Goal: Information Seeking & Learning: Learn about a topic

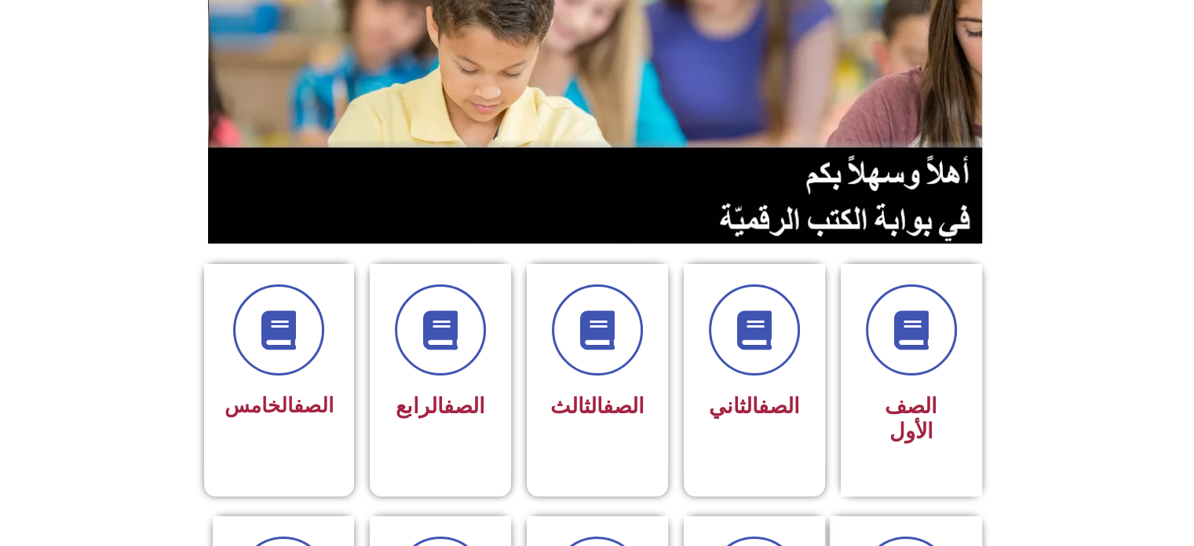
scroll to position [180, 0]
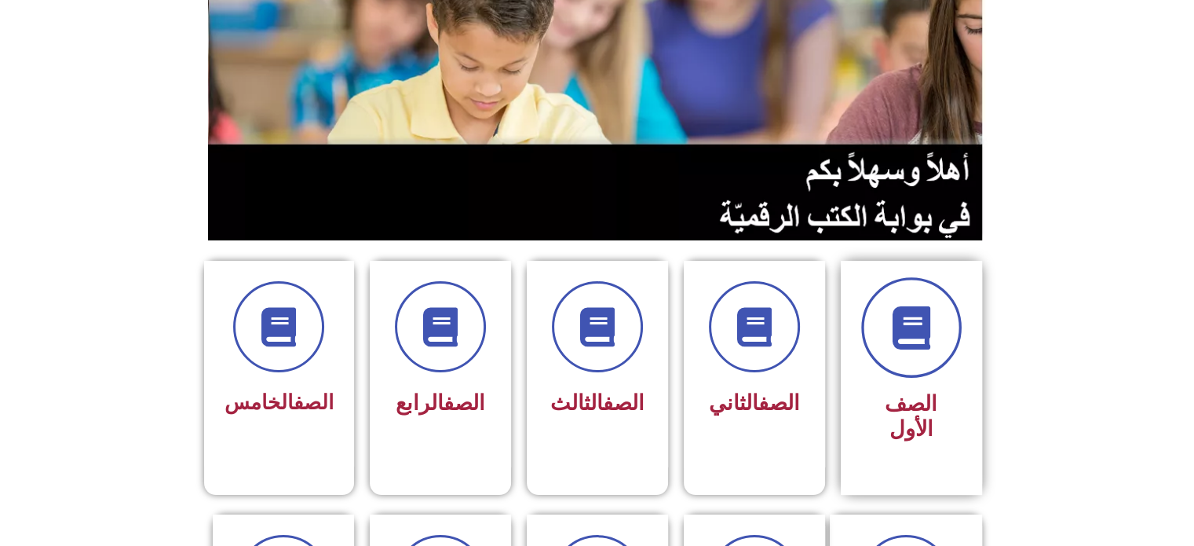
click at [916, 330] on icon at bounding box center [911, 327] width 43 height 43
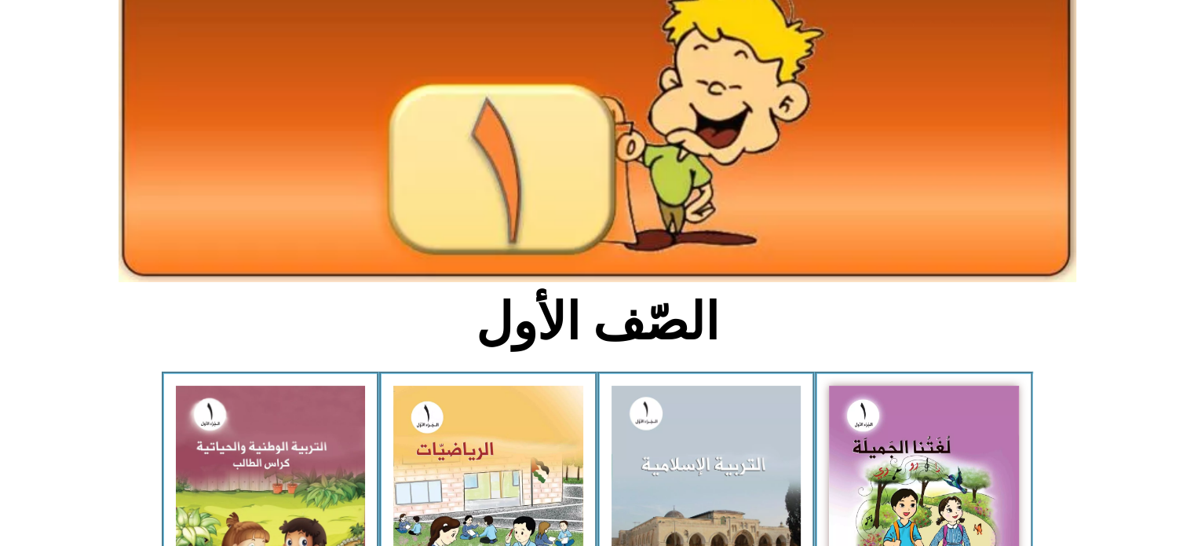
scroll to position [157, 0]
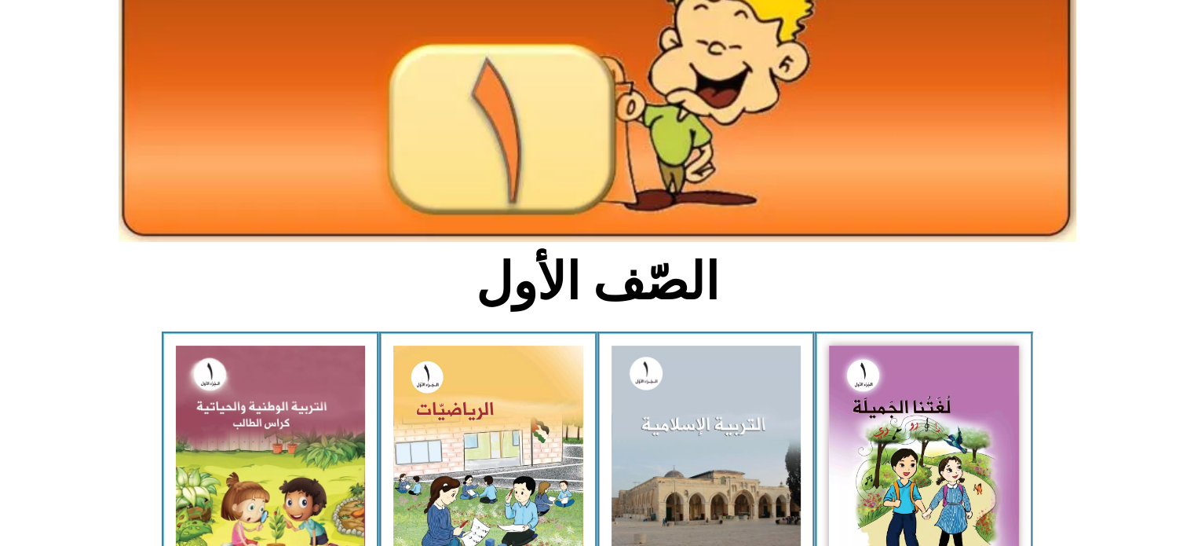
click at [709, 393] on img at bounding box center [707, 461] width 190 height 232
